Goal: Navigation & Orientation: Find specific page/section

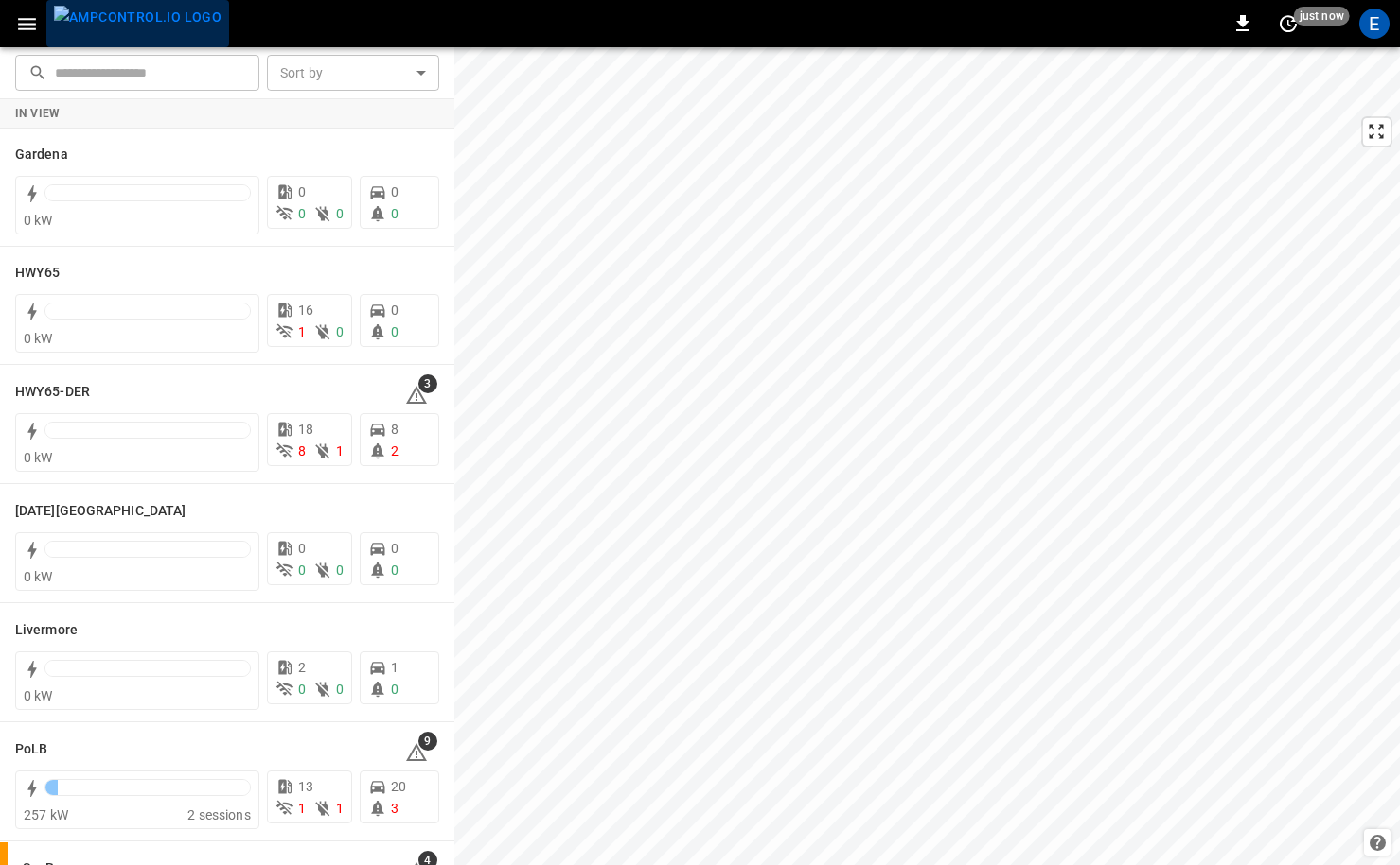
click at [137, 23] on img "menu" at bounding box center [138, 18] width 168 height 24
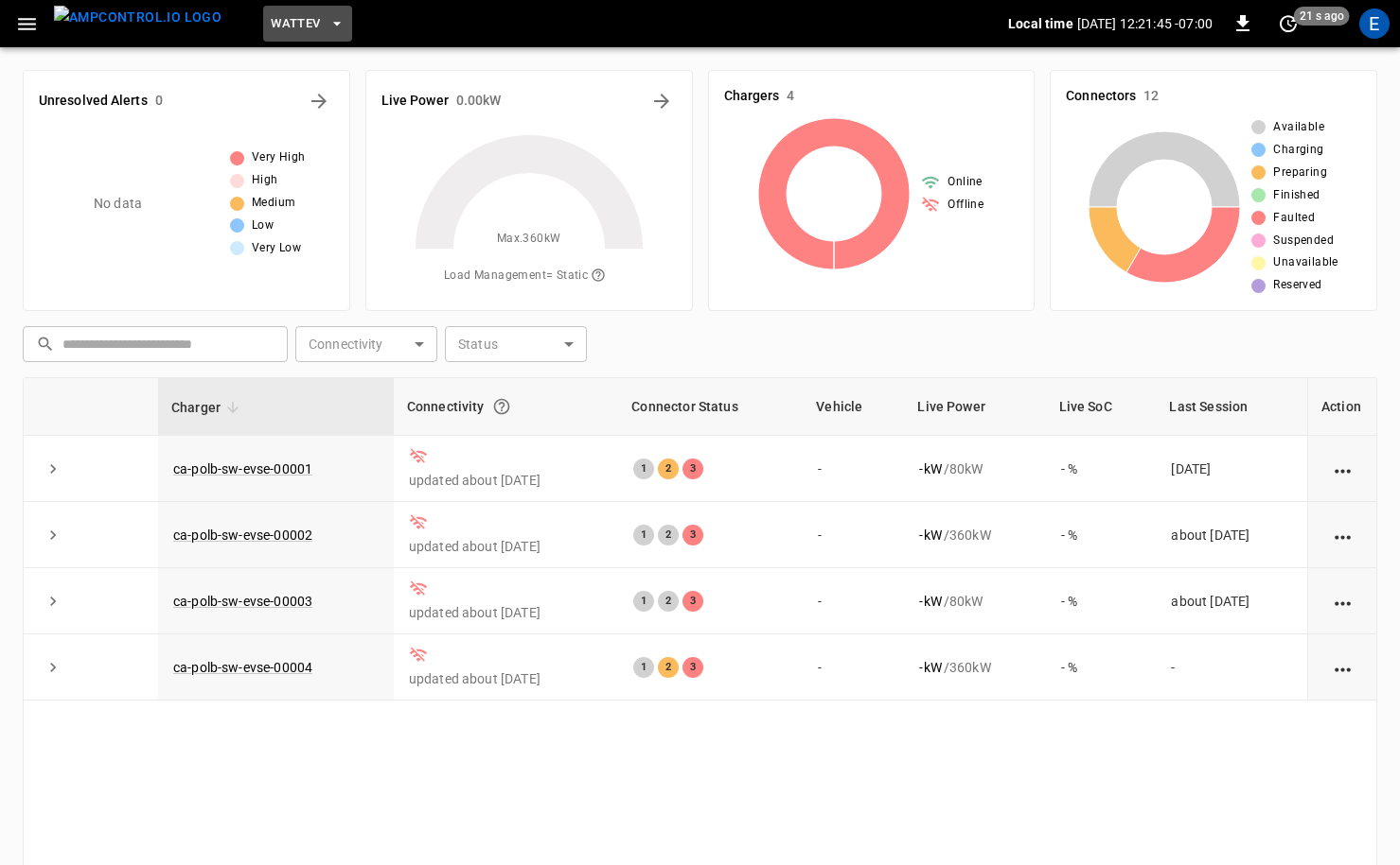
click at [271, 34] on span "WattEV" at bounding box center [295, 24] width 49 height 22
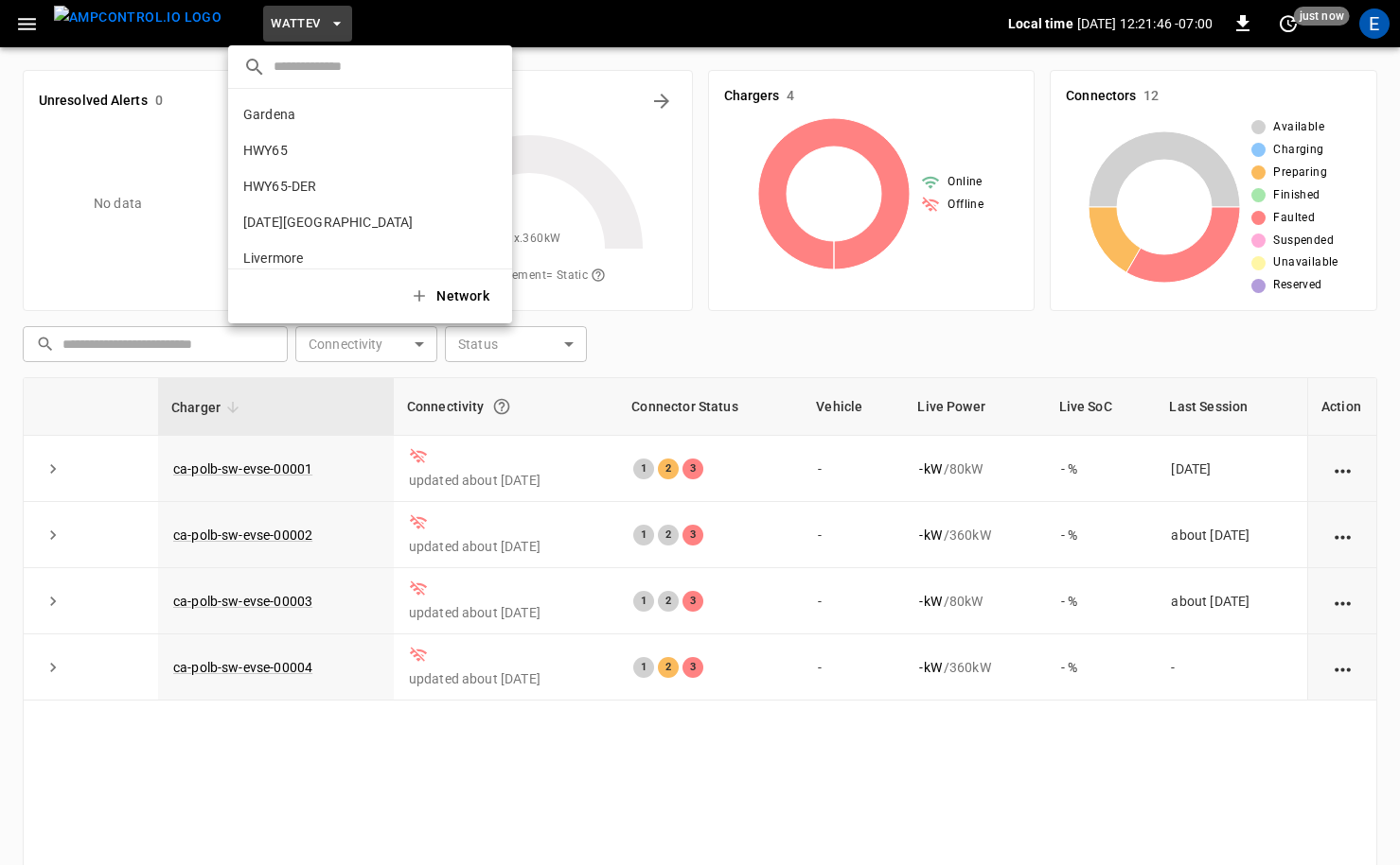
scroll to position [159, 0]
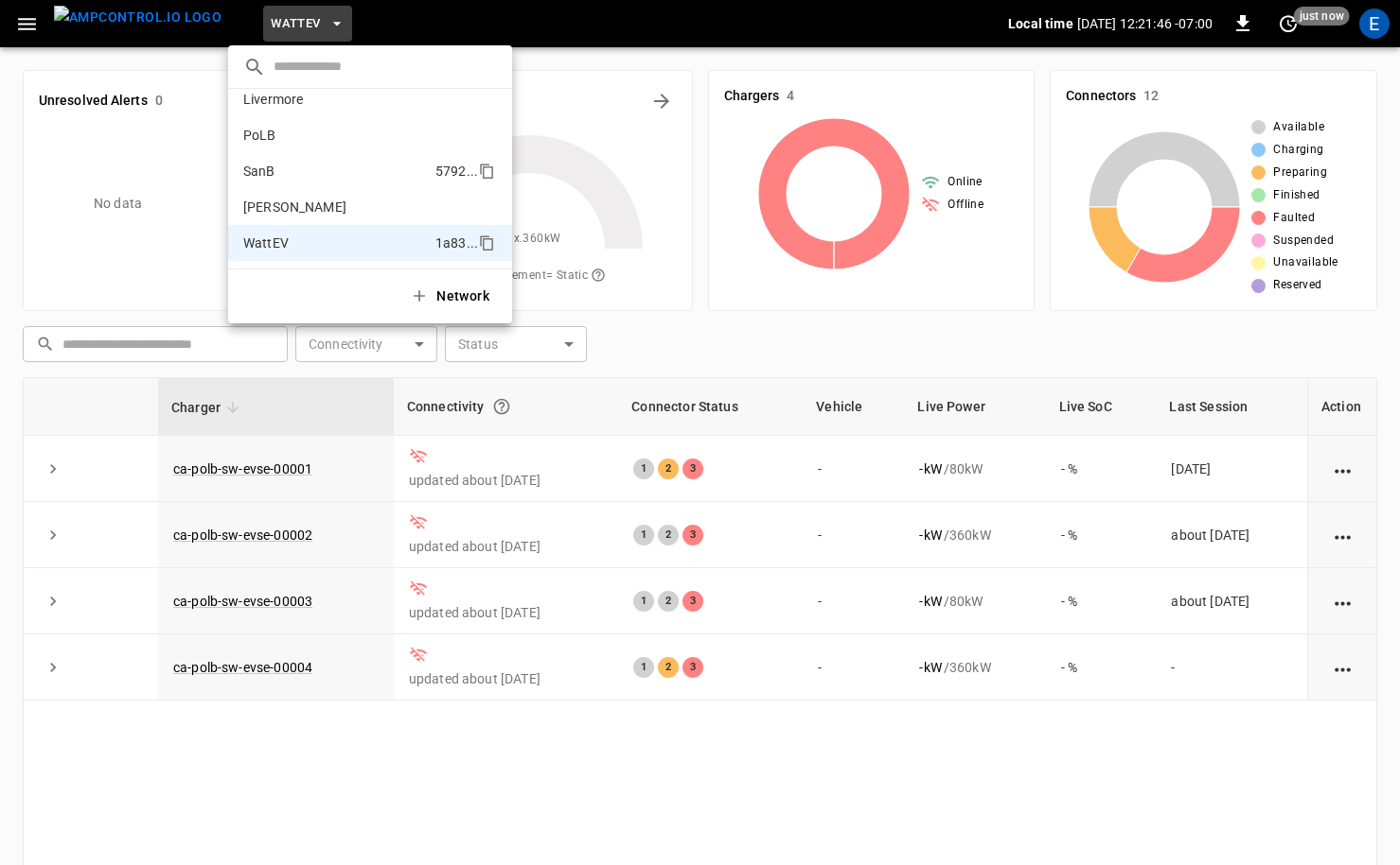
click at [301, 160] on li "SanB 5792 ..." at bounding box center [370, 171] width 284 height 36
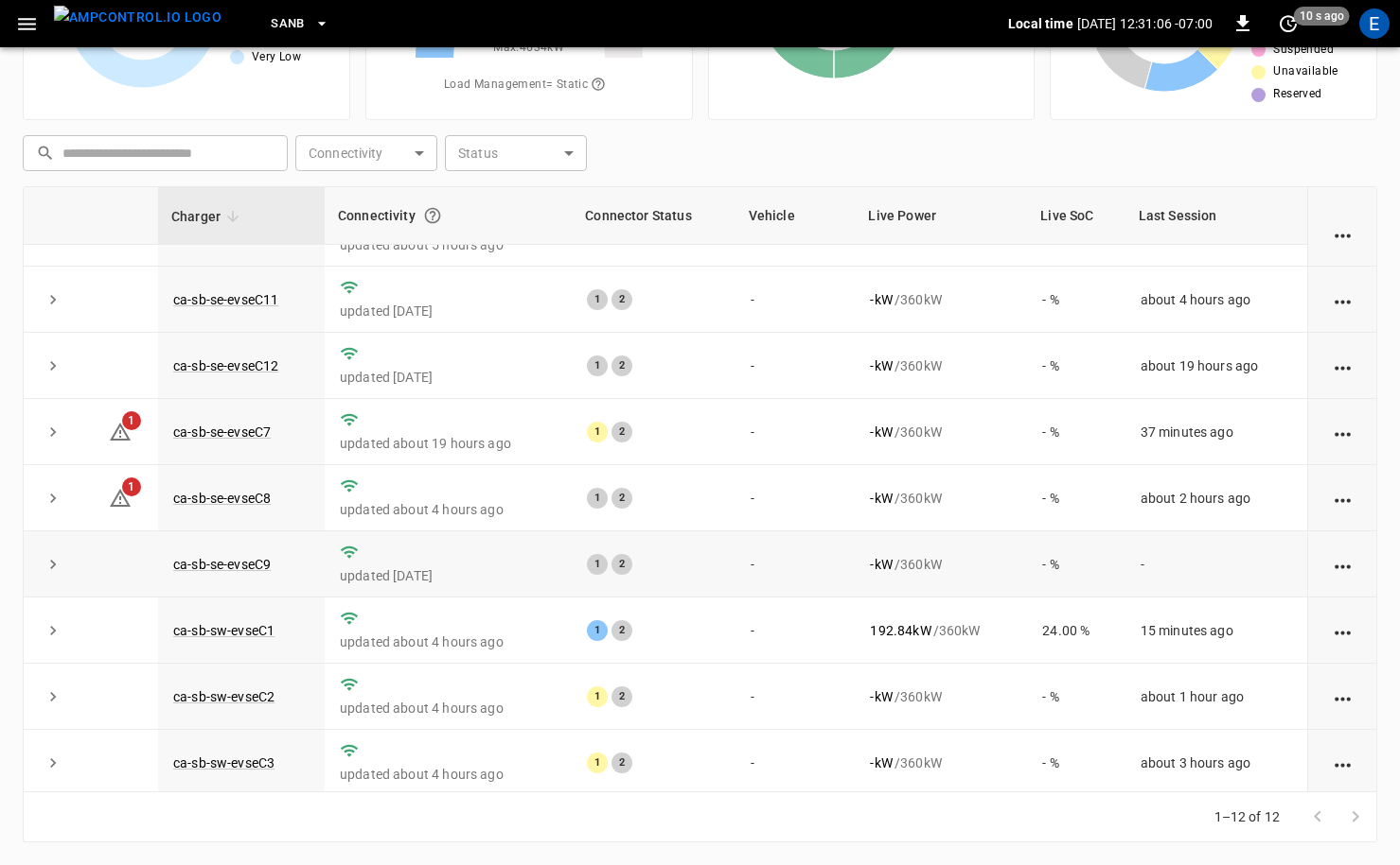
scroll to position [0, 0]
